Goal: Find specific page/section: Find specific page/section

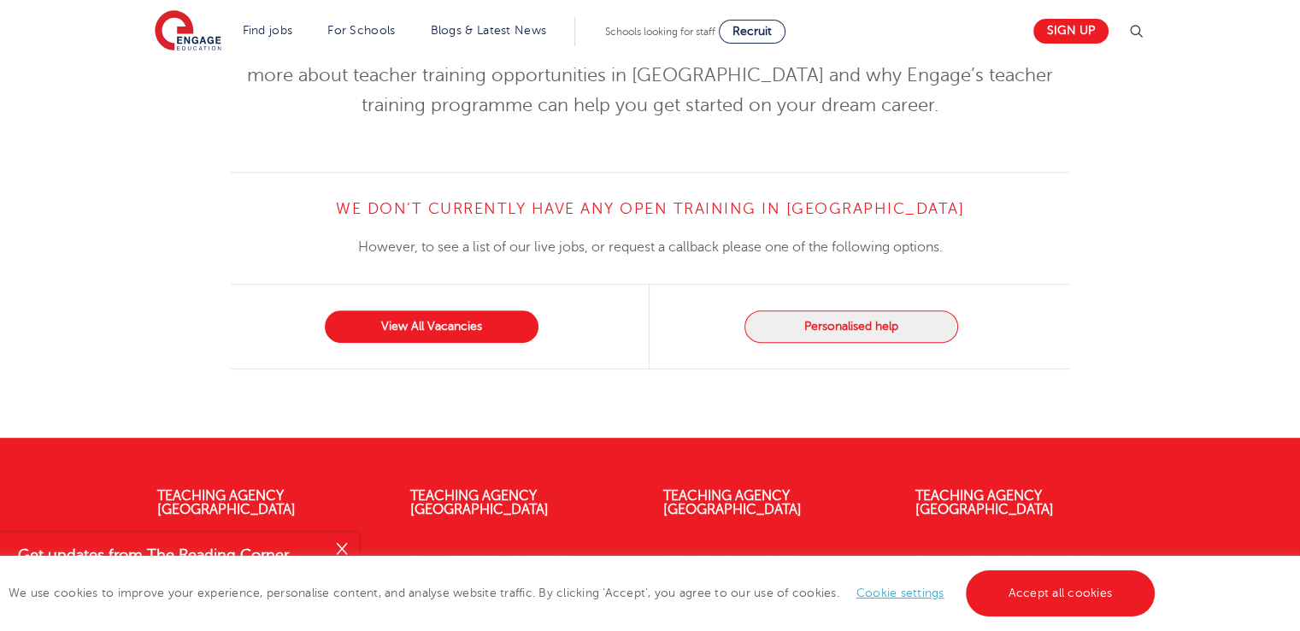
scroll to position [649, 0]
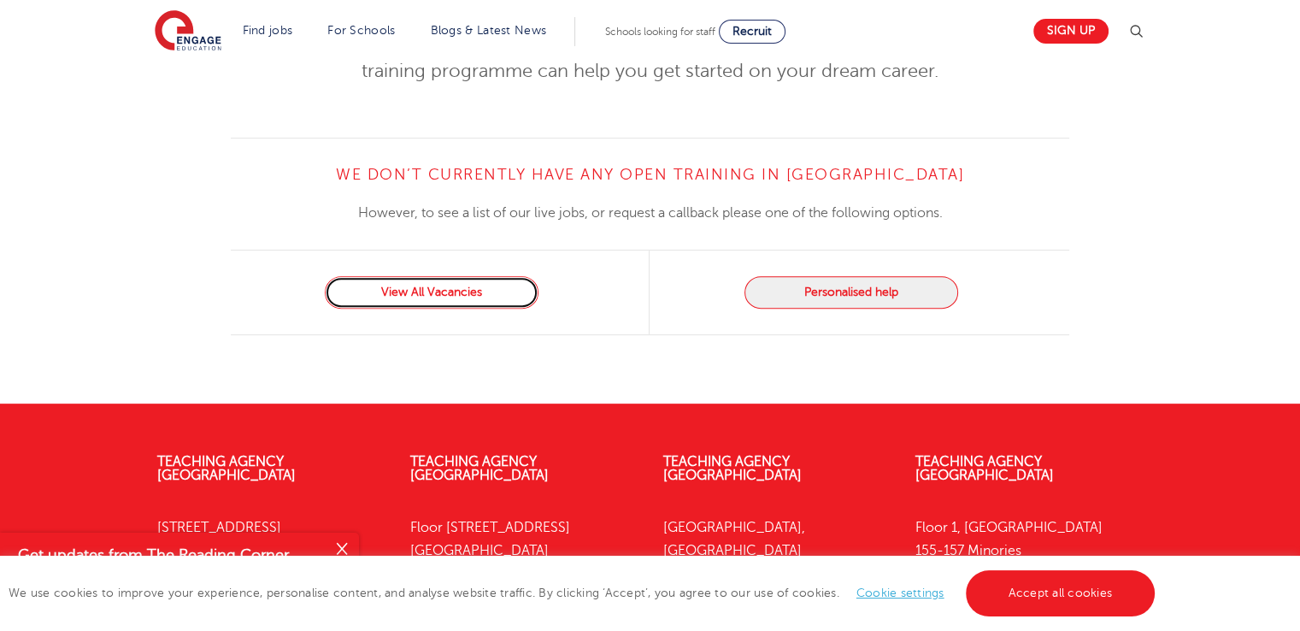
click at [414, 276] on link "View All Vacancies" at bounding box center [432, 292] width 214 height 32
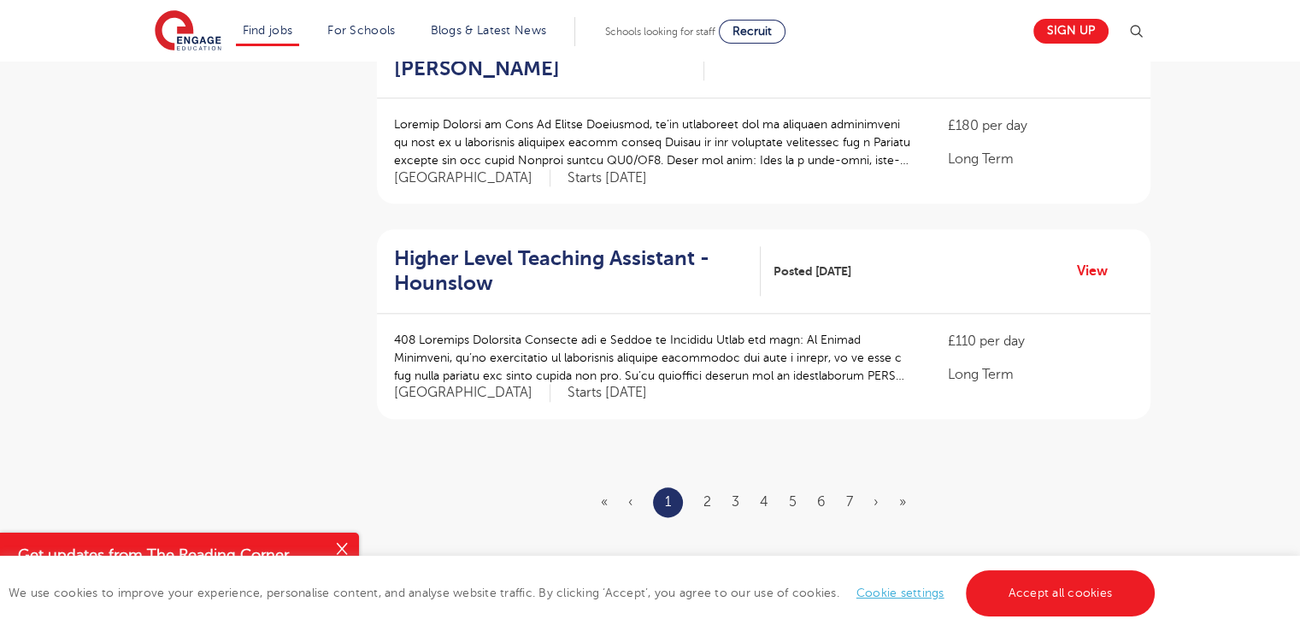
scroll to position [2085, 0]
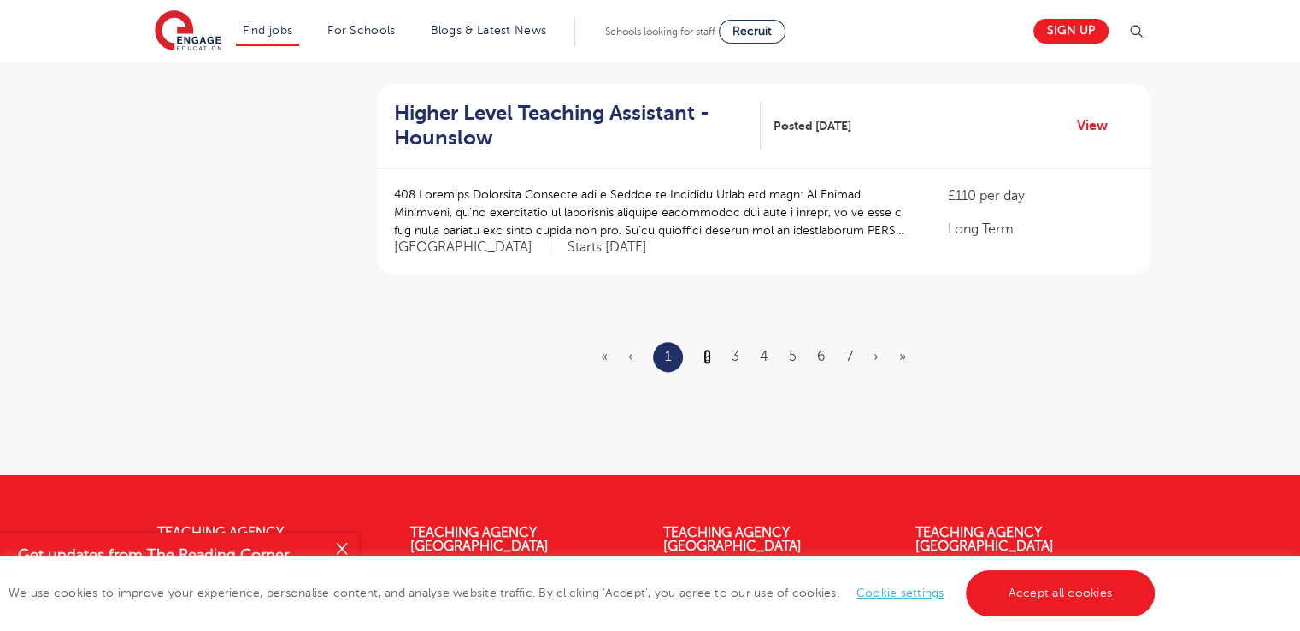
click at [705, 349] on link "2" at bounding box center [707, 356] width 8 height 15
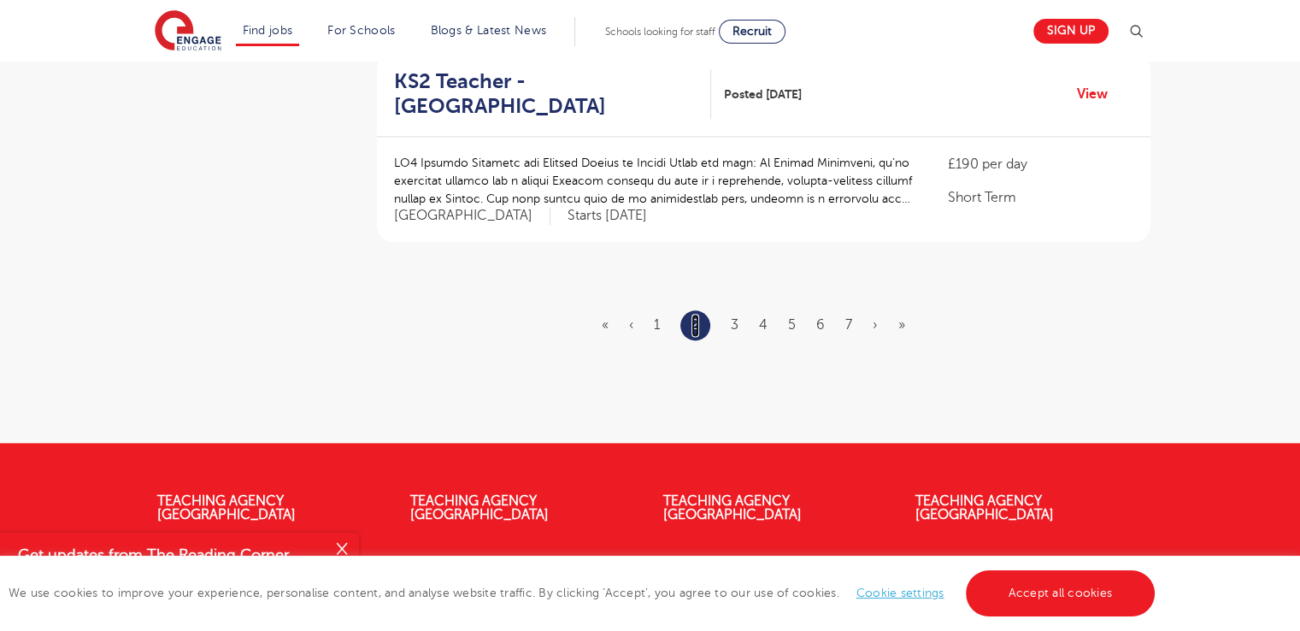
scroll to position [2119, 0]
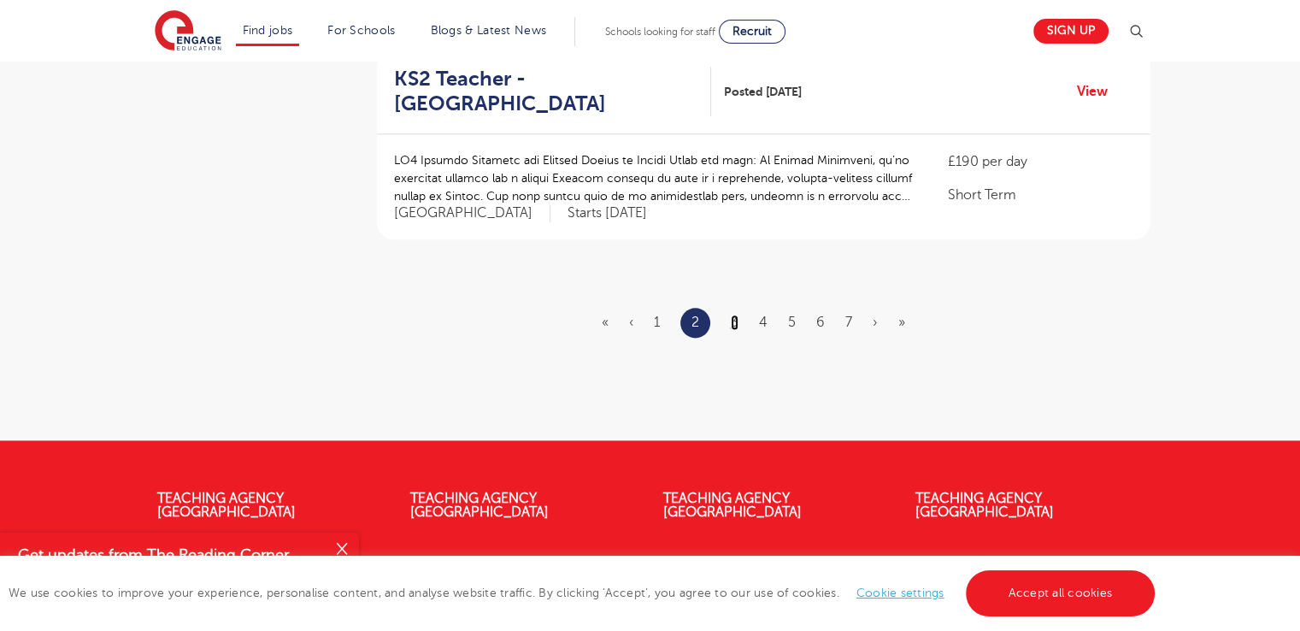
click at [734, 314] on link "3" at bounding box center [735, 321] width 8 height 15
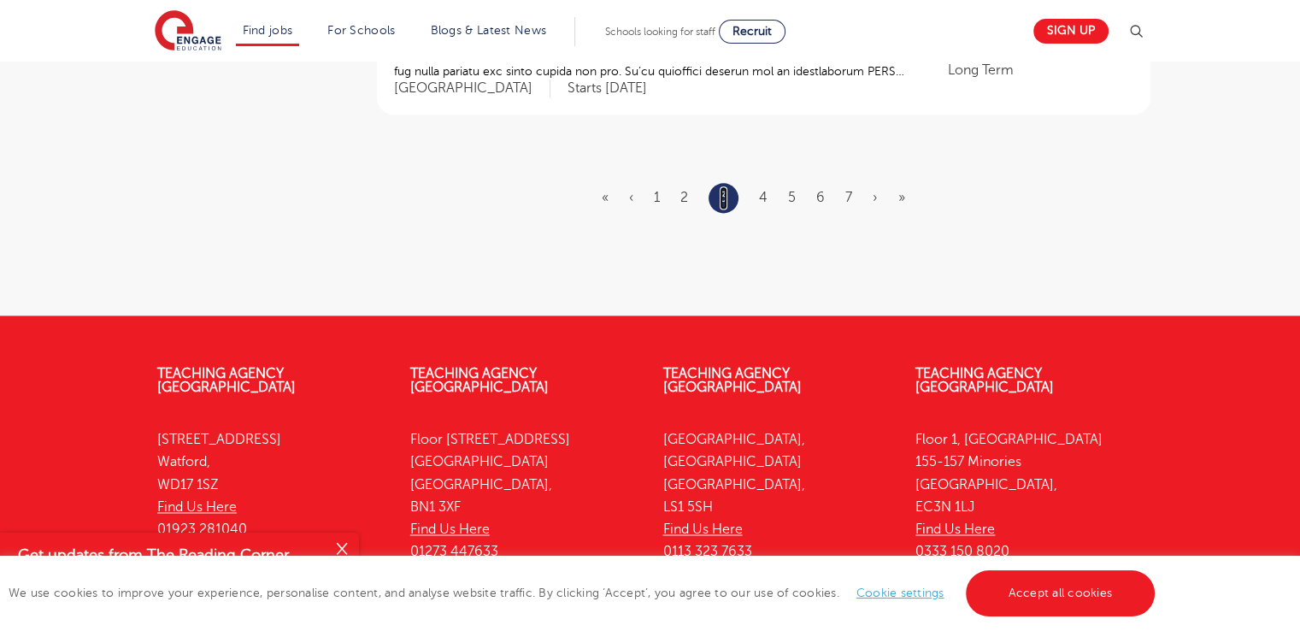
scroll to position [2218, 0]
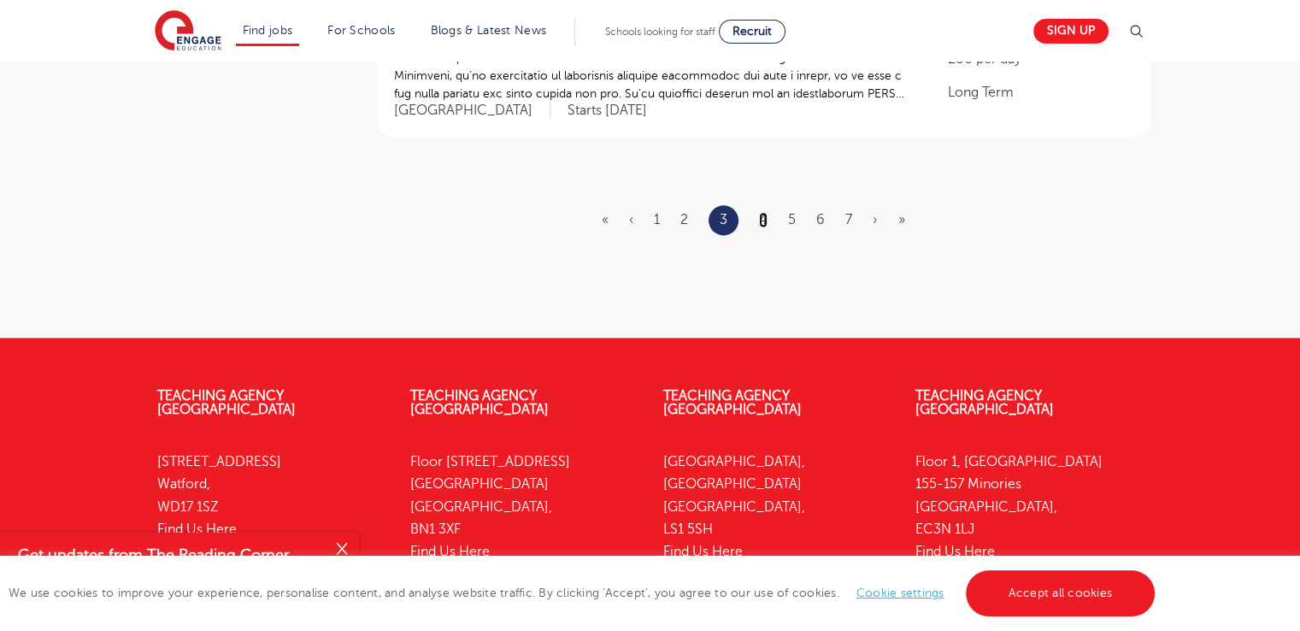
click at [761, 212] on link "4" at bounding box center [763, 219] width 9 height 15
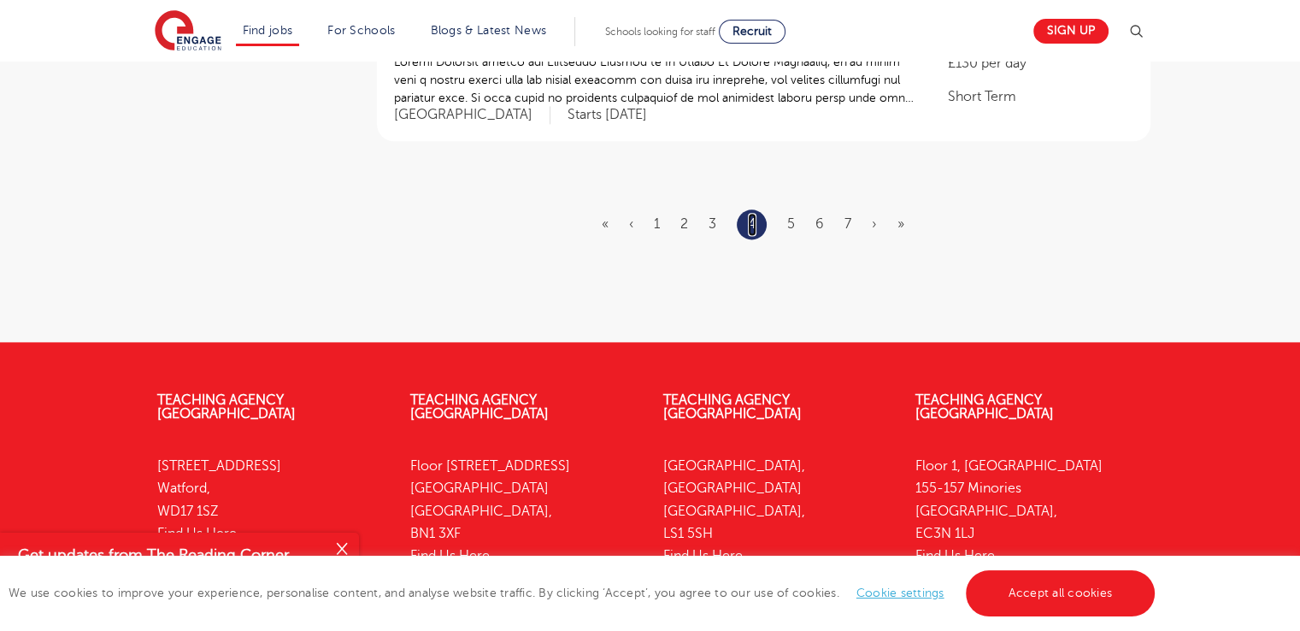
scroll to position [0, 0]
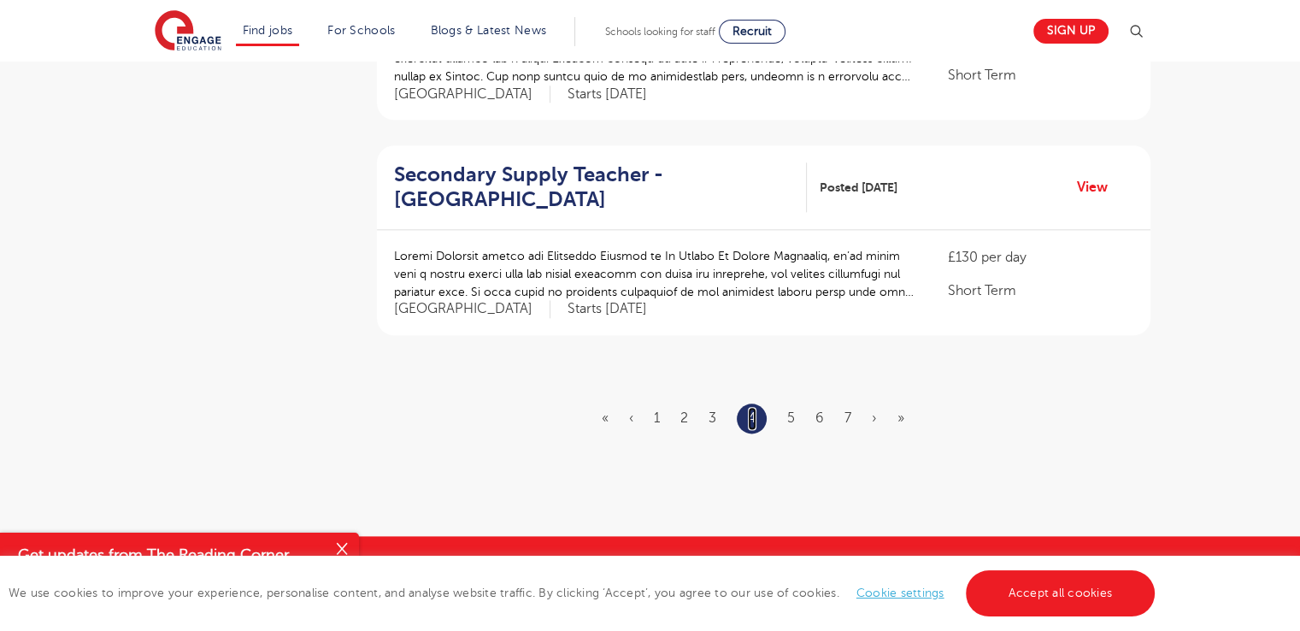
scroll to position [2034, 0]
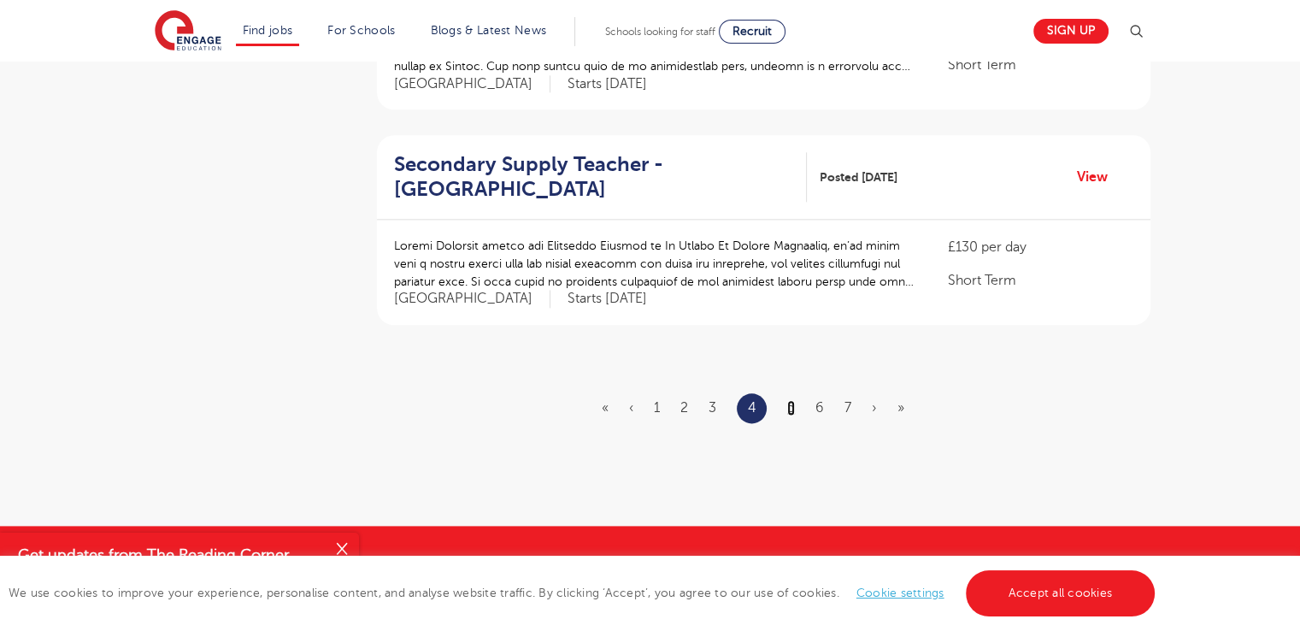
click at [791, 400] on link "5" at bounding box center [791, 407] width 8 height 15
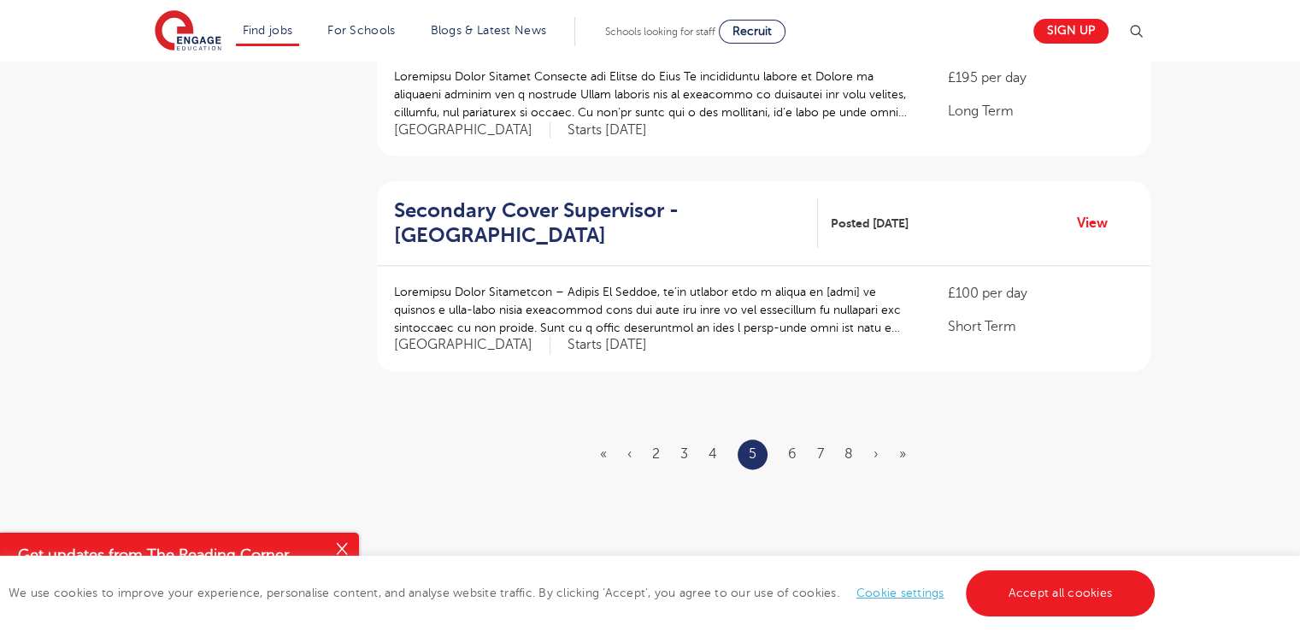
scroll to position [1982, 0]
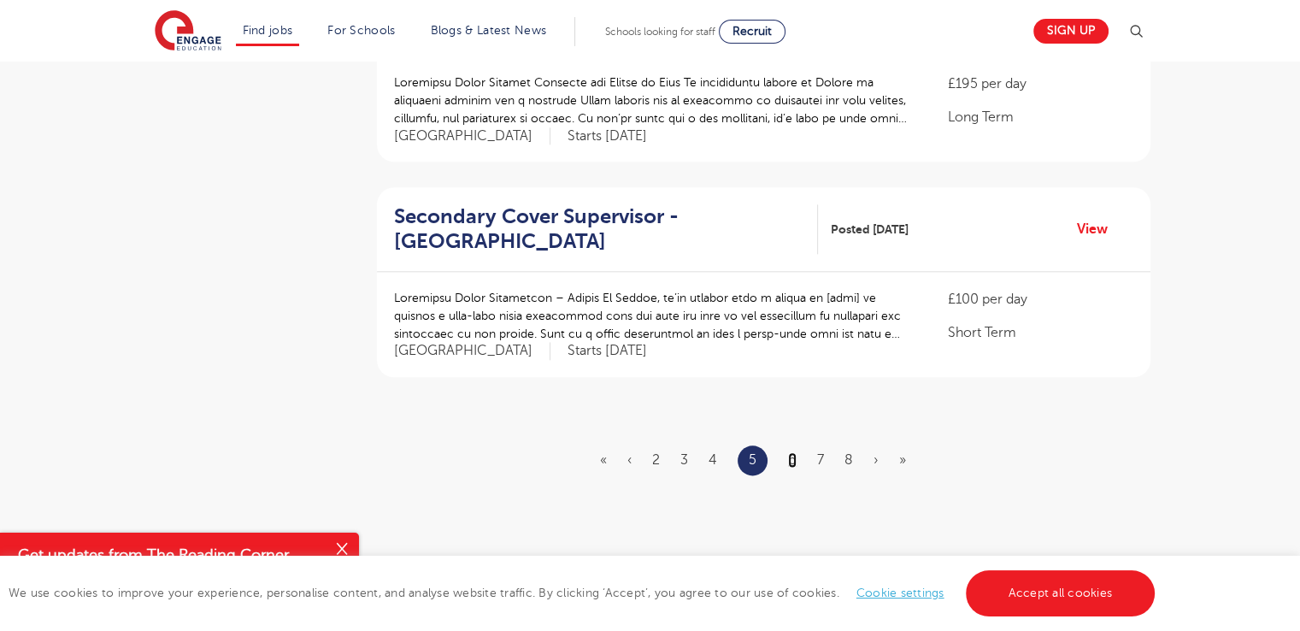
click at [790, 452] on link "6" at bounding box center [792, 459] width 9 height 15
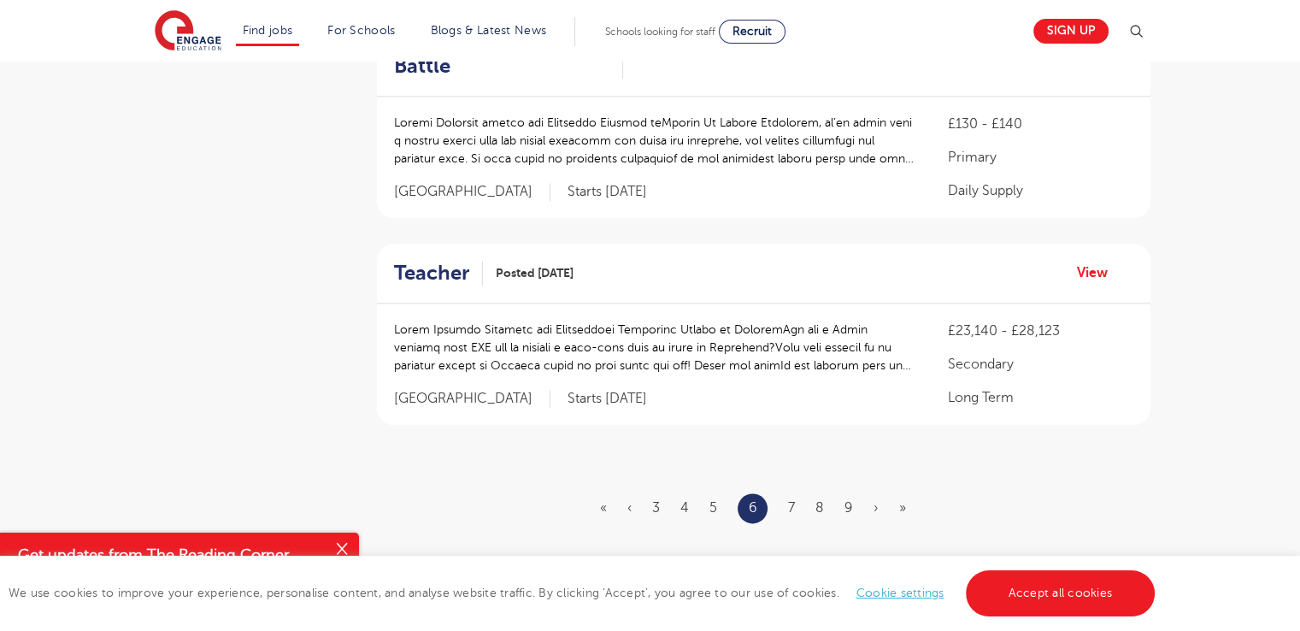
scroll to position [0, 0]
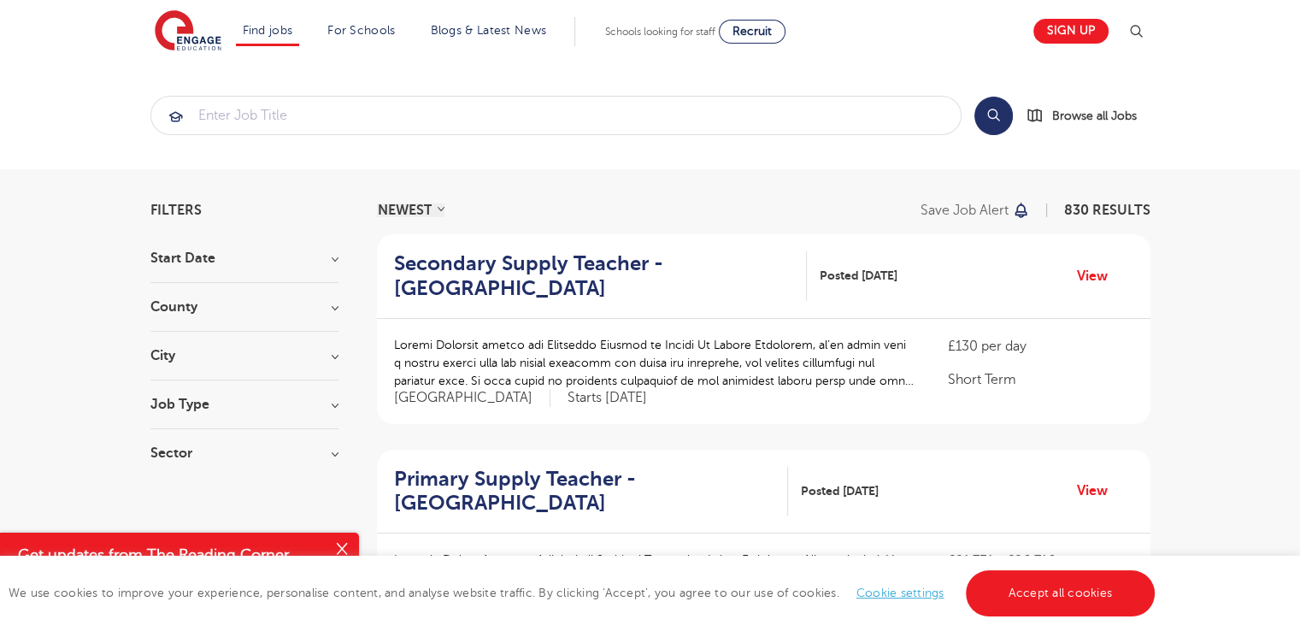
click at [1121, 209] on span "830 RESULTS" at bounding box center [1107, 210] width 86 height 15
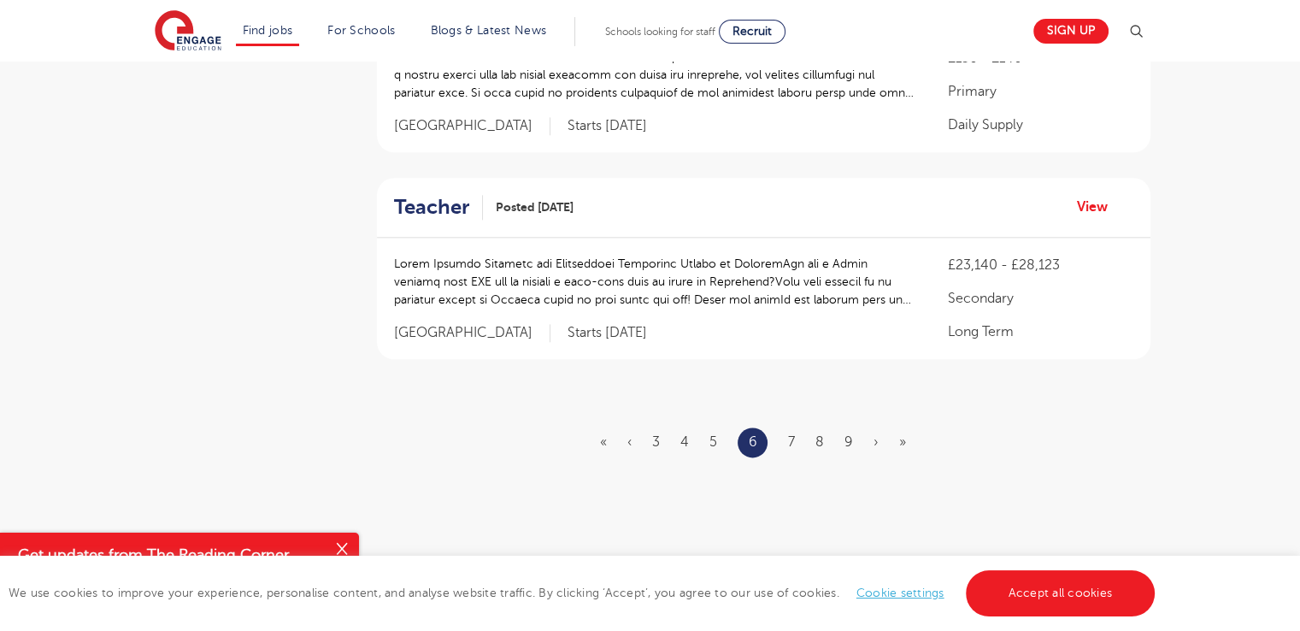
scroll to position [2054, 0]
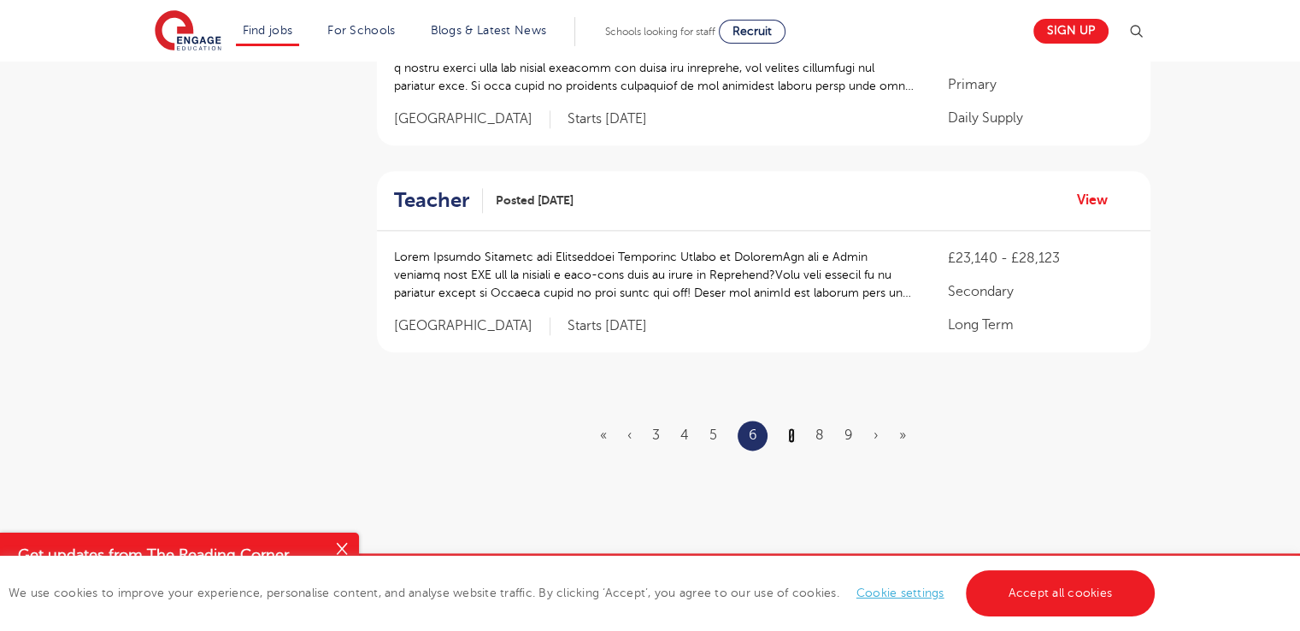
click at [790, 427] on link "7" at bounding box center [791, 434] width 7 height 15
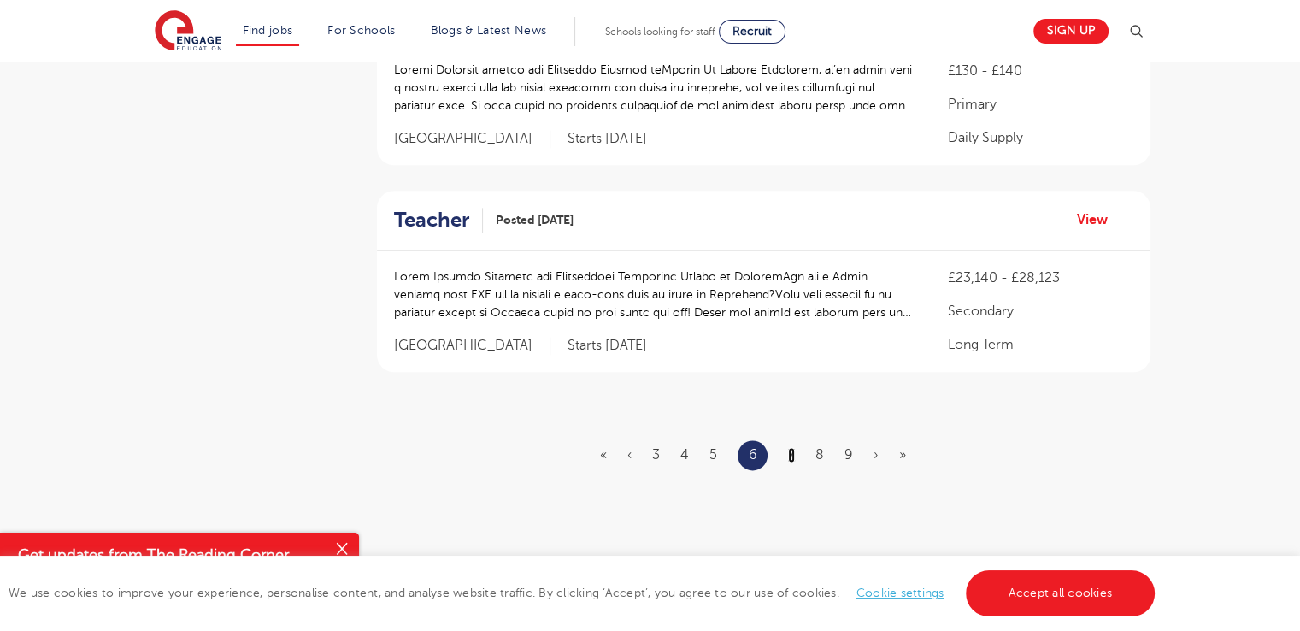
scroll to position [2038, 0]
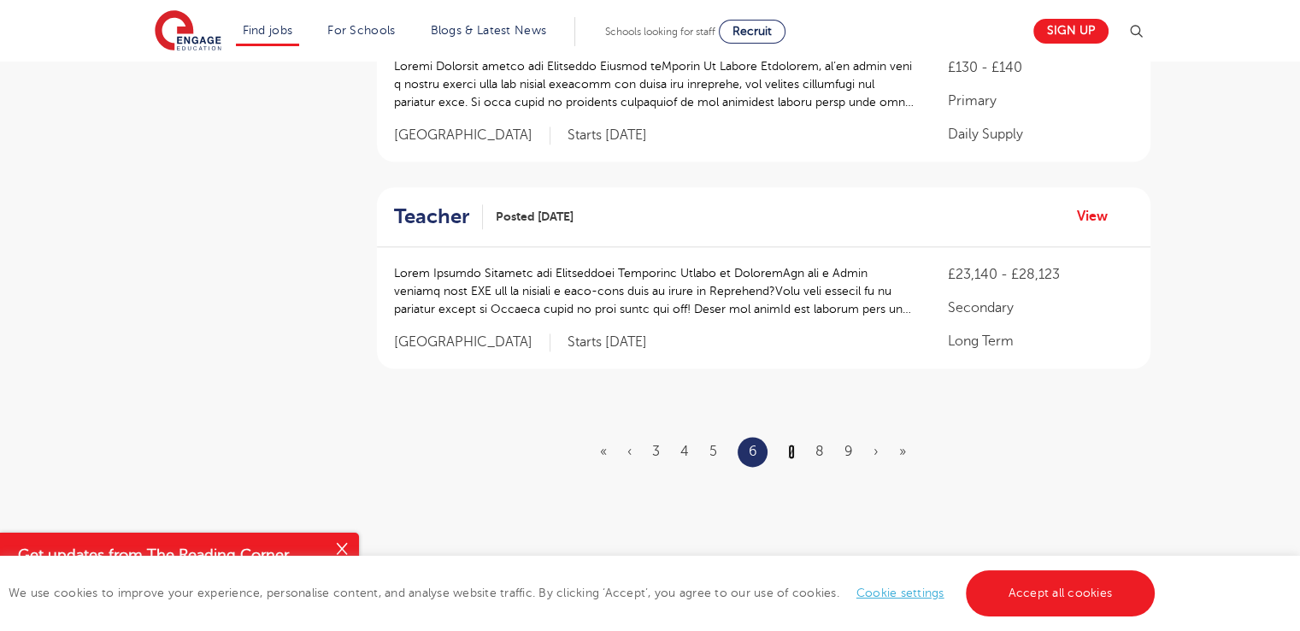
click at [790, 444] on link "7" at bounding box center [791, 451] width 7 height 15
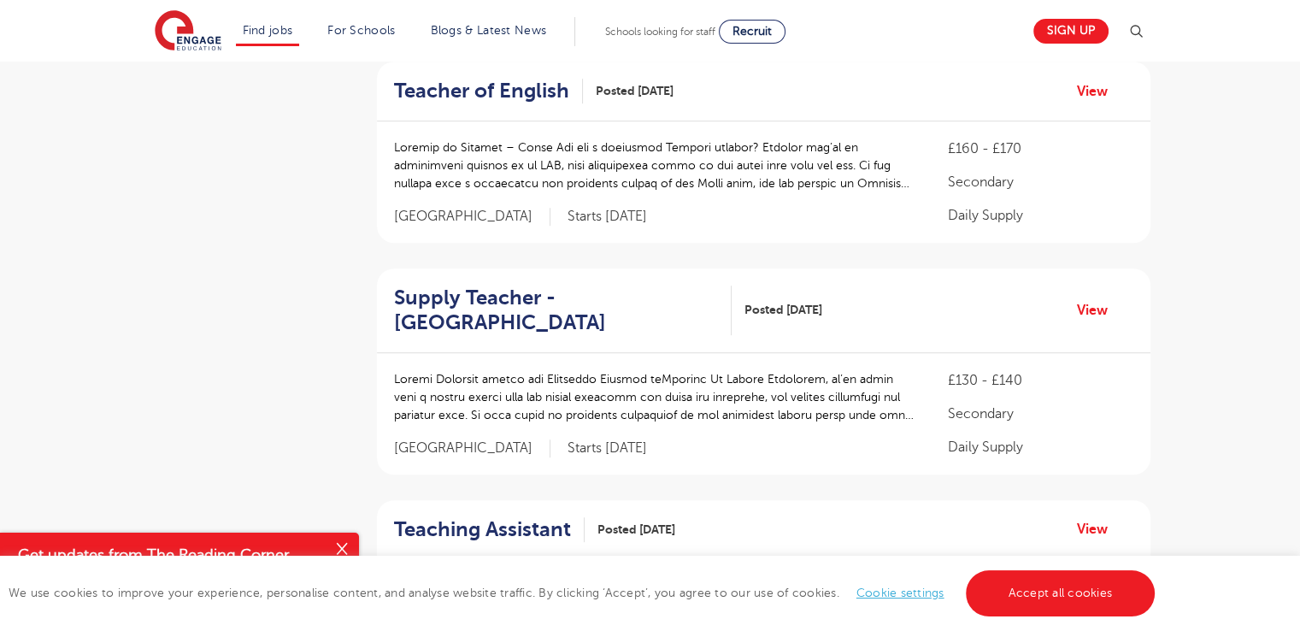
scroll to position [1125, 0]
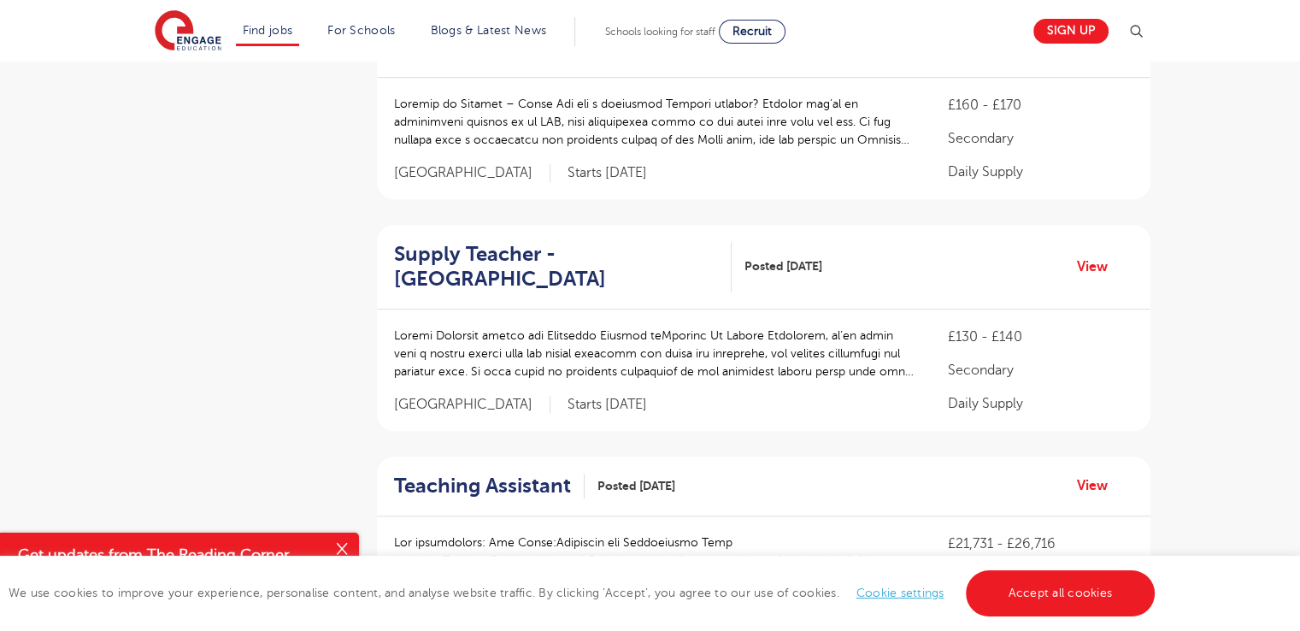
click at [340, 544] on button "Close" at bounding box center [342, 549] width 34 height 34
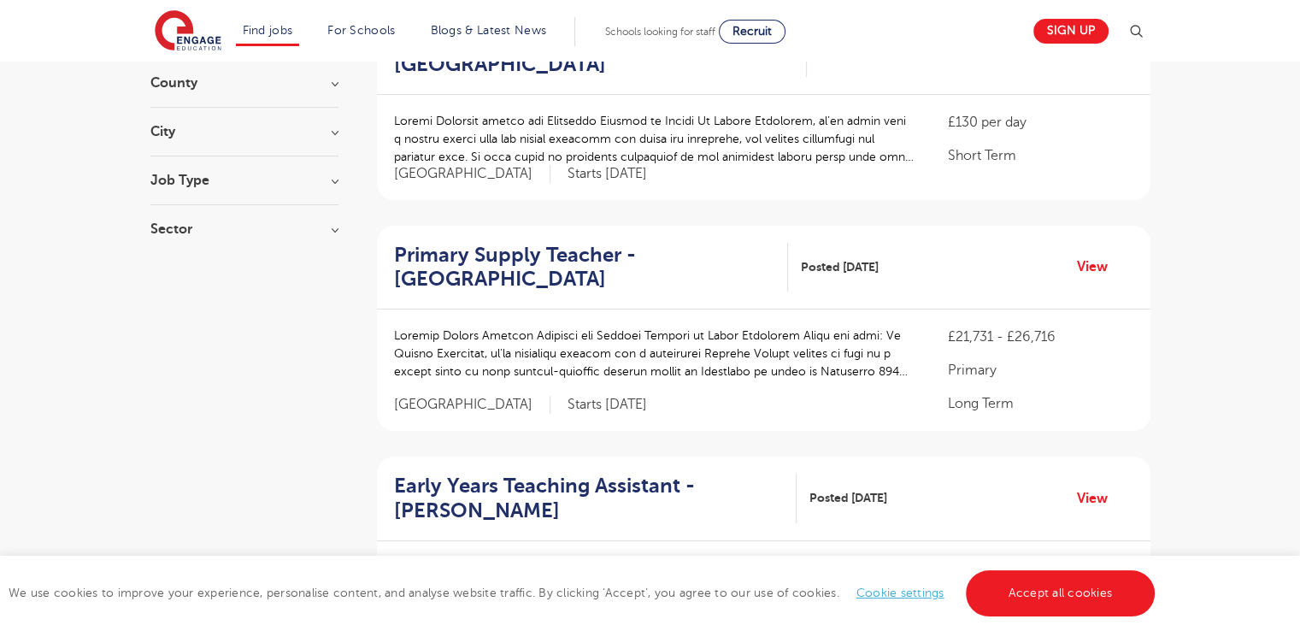
scroll to position [0, 0]
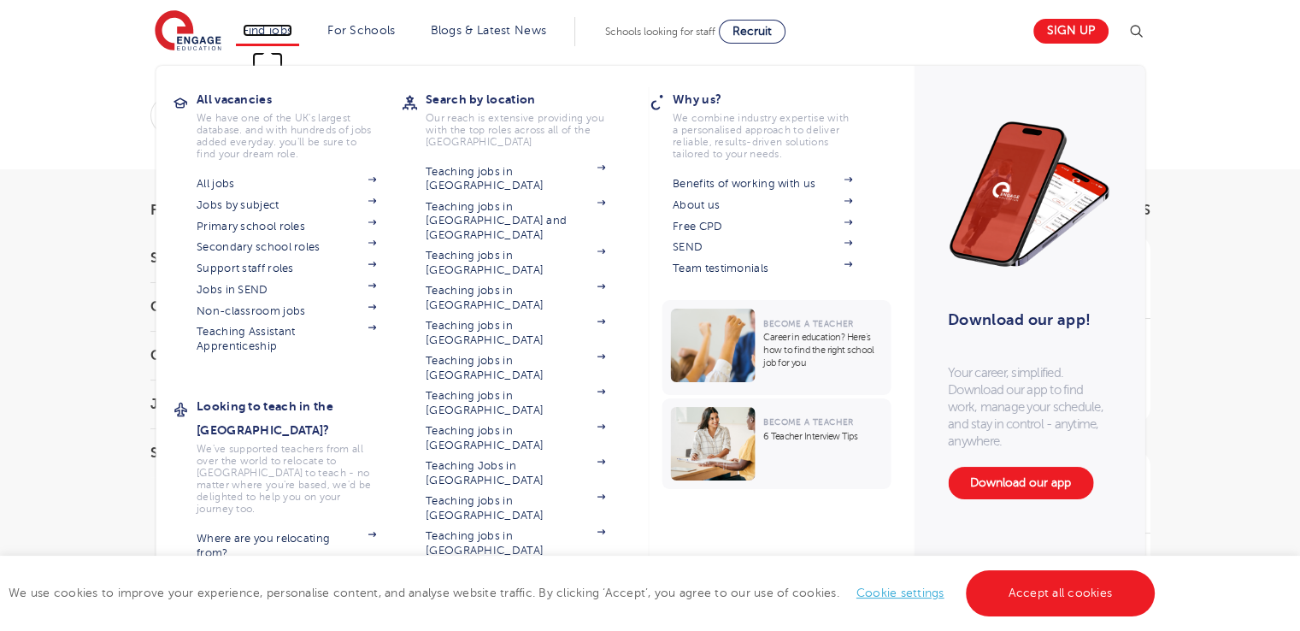
click at [271, 35] on link "Find jobs" at bounding box center [268, 30] width 50 height 13
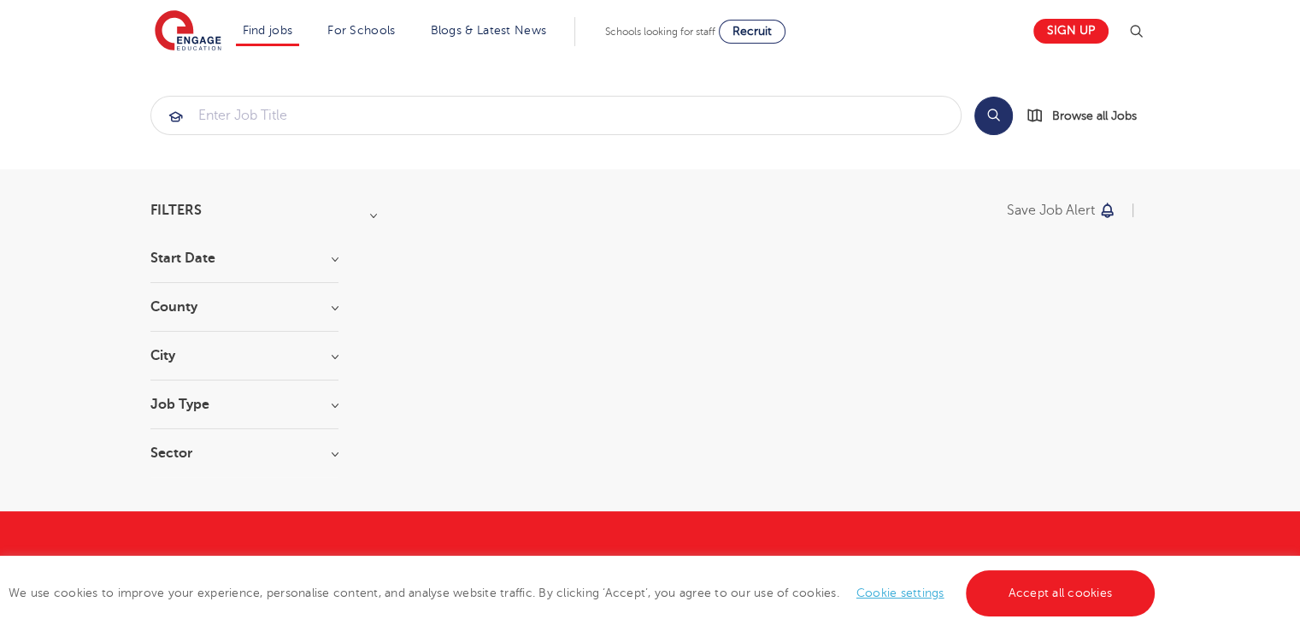
click at [80, 76] on section "Search Browse all Jobs" at bounding box center [650, 116] width 1300 height 108
